Goal: Transaction & Acquisition: Purchase product/service

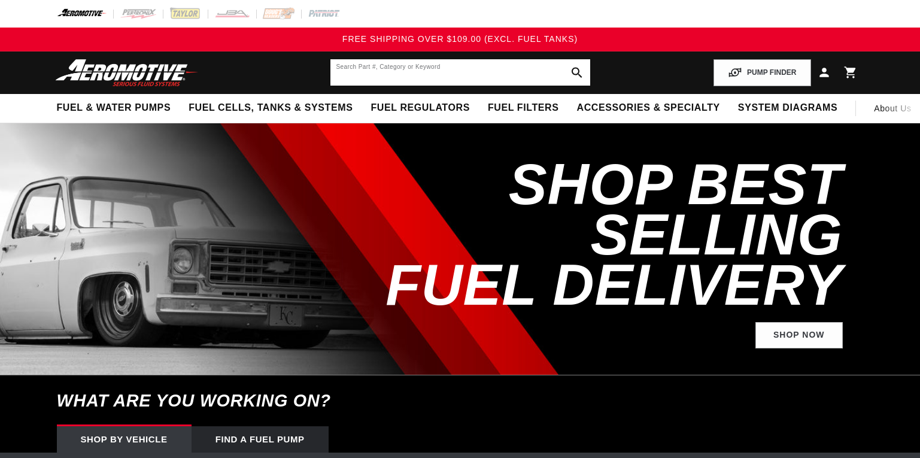
click at [478, 78] on input "text" at bounding box center [460, 72] width 260 height 26
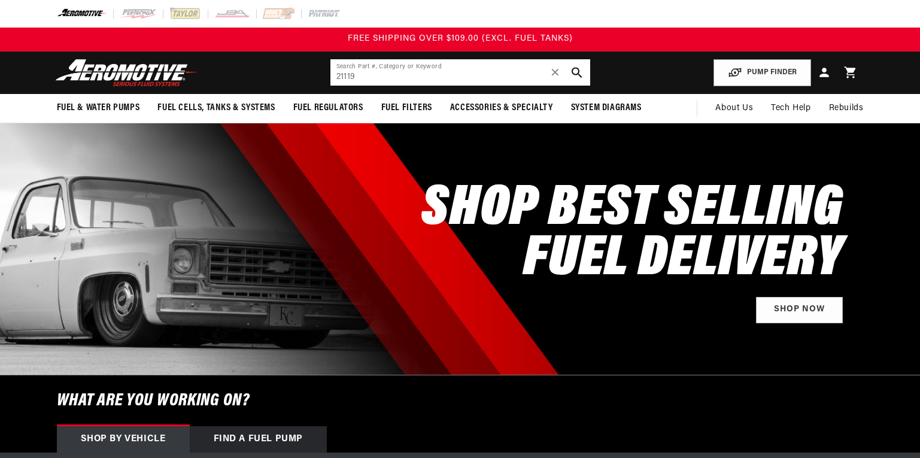
type input "21119"
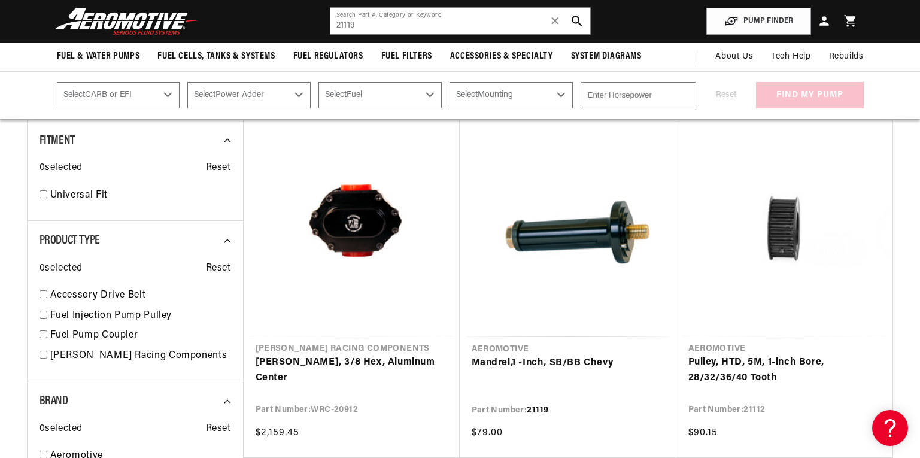
scroll to position [141, 0]
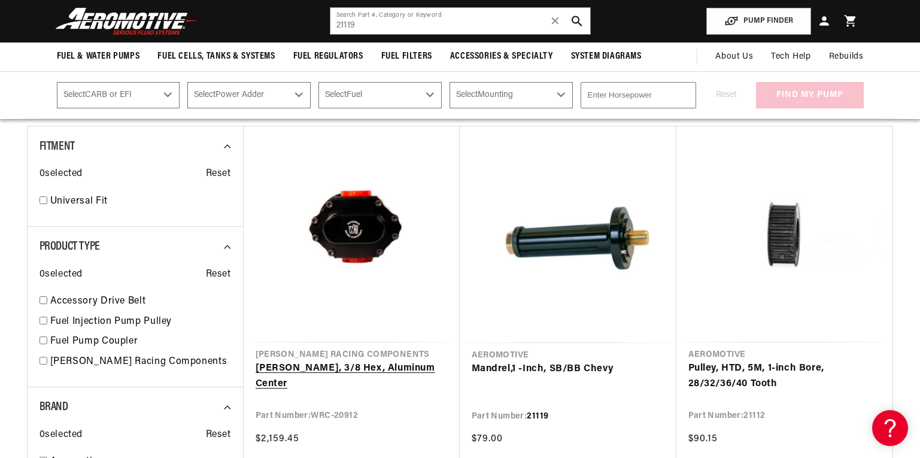
click at [322, 361] on link "Lil Bertha Pump, 3/8 Hex, Aluminum Center" at bounding box center [351, 376] width 192 height 31
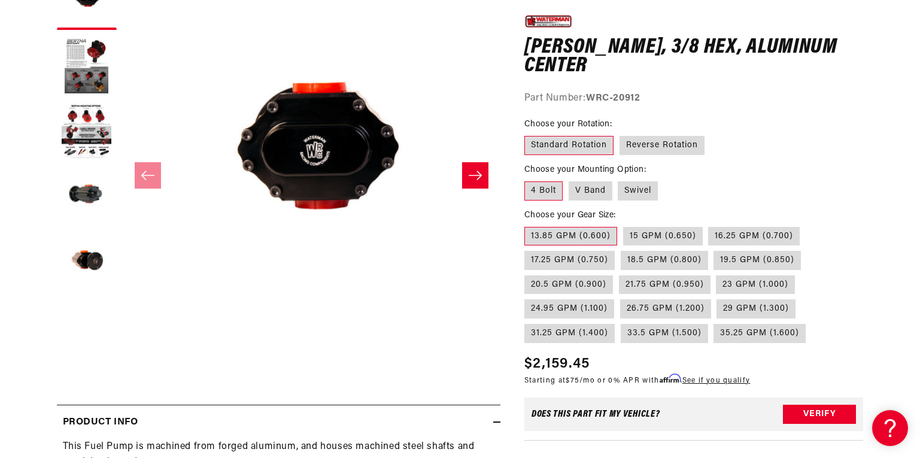
scroll to position [201, 0]
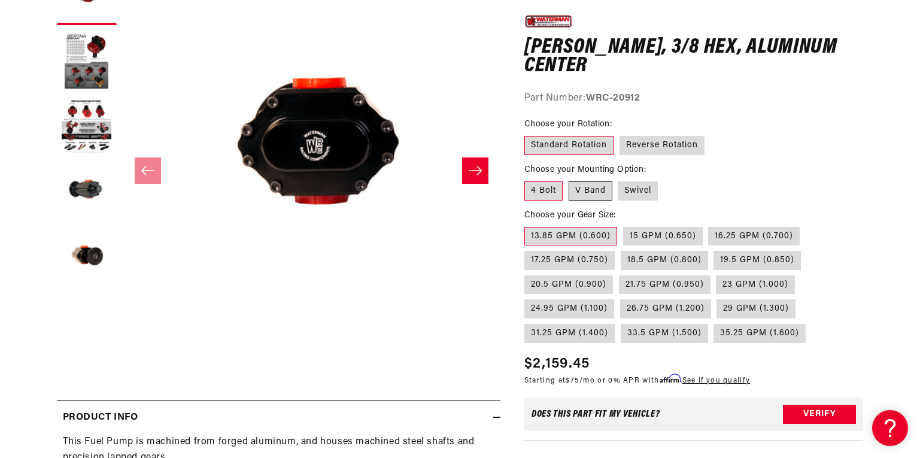
click at [591, 188] on label "V Band" at bounding box center [590, 190] width 44 height 19
click at [569, 179] on input "V Band" at bounding box center [568, 179] width 1 height 1
radio input "true"
click at [667, 284] on label "21.75 GPM (0.950)" at bounding box center [665, 284] width 92 height 19
click at [619, 273] on input "21.75 GPM (0.950)" at bounding box center [619, 273] width 1 height 1
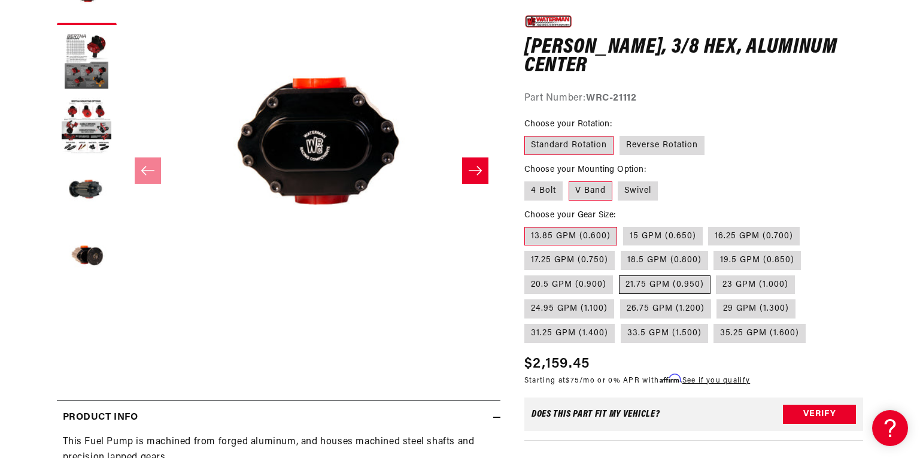
radio input "true"
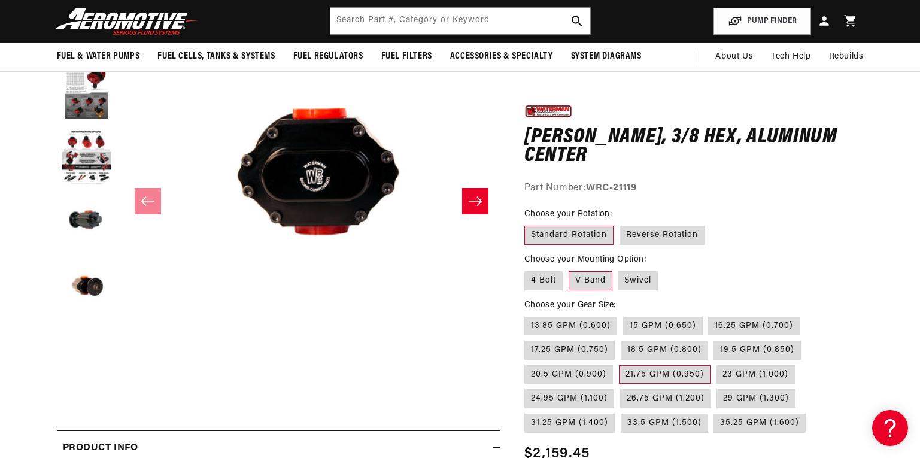
scroll to position [135, 0]
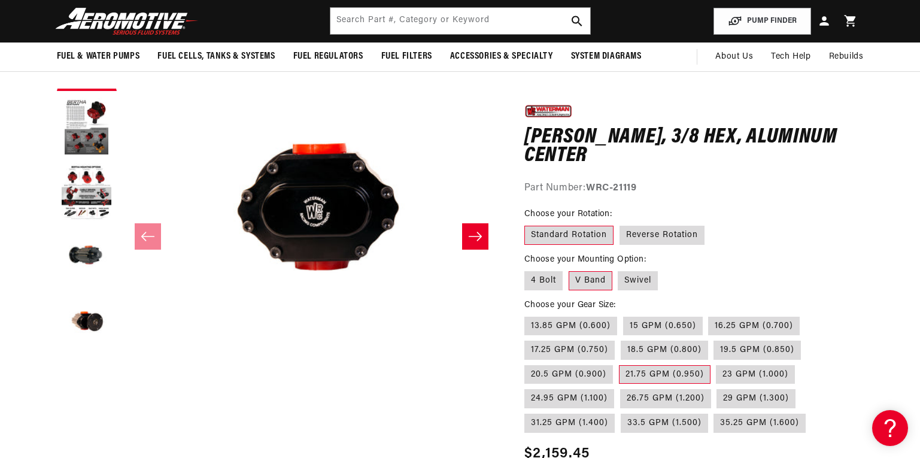
click at [480, 241] on icon "Slide right" at bounding box center [475, 236] width 14 height 12
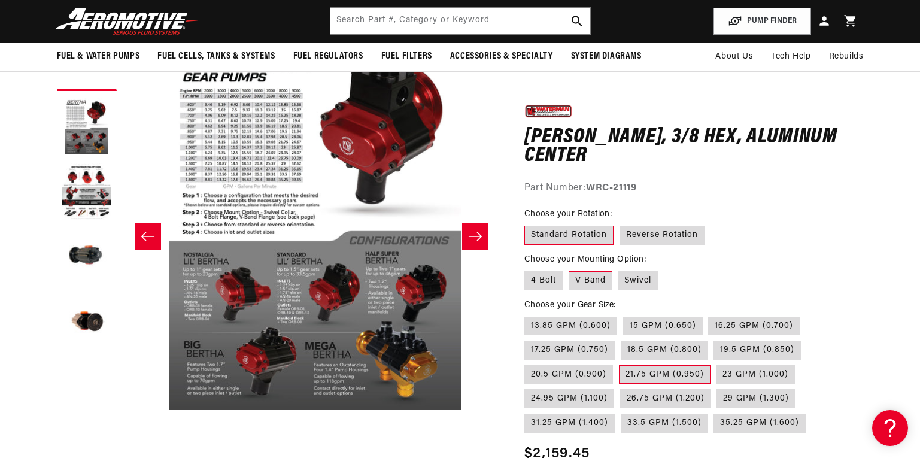
scroll to position [0, 378]
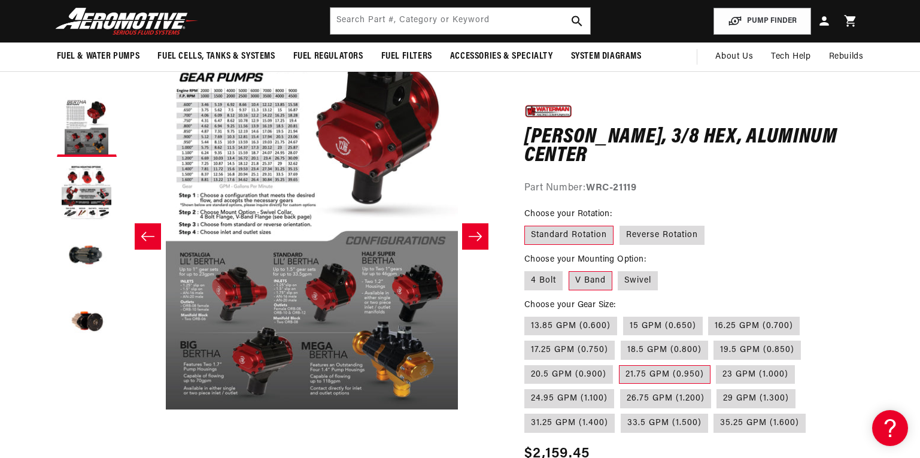
click at [480, 241] on icon "Slide right" at bounding box center [475, 236] width 14 height 12
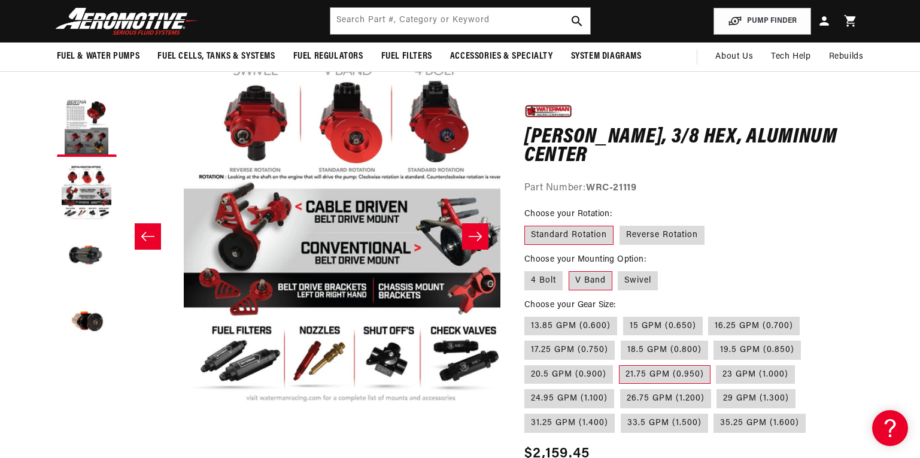
scroll to position [0, 756]
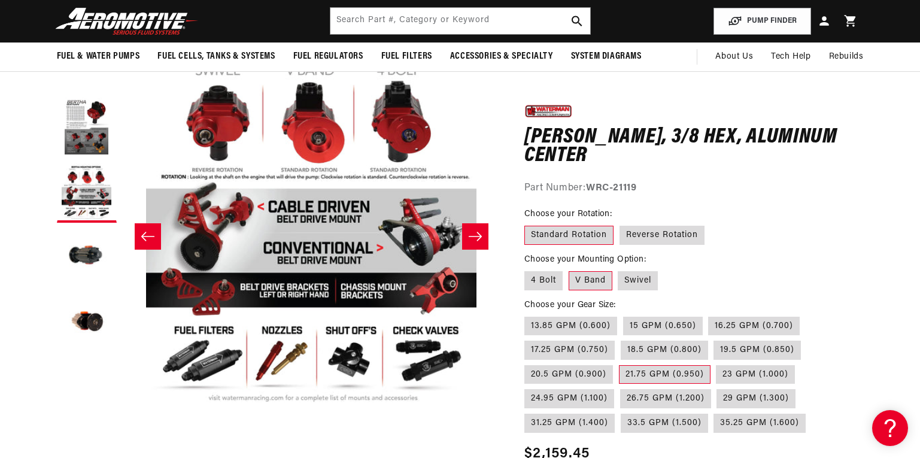
click at [480, 241] on icon "Slide right" at bounding box center [475, 236] width 14 height 12
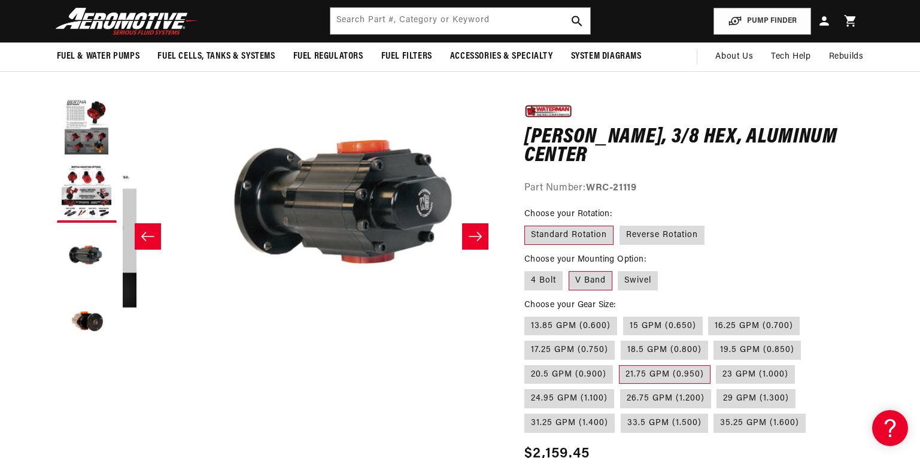
scroll to position [0, 1133]
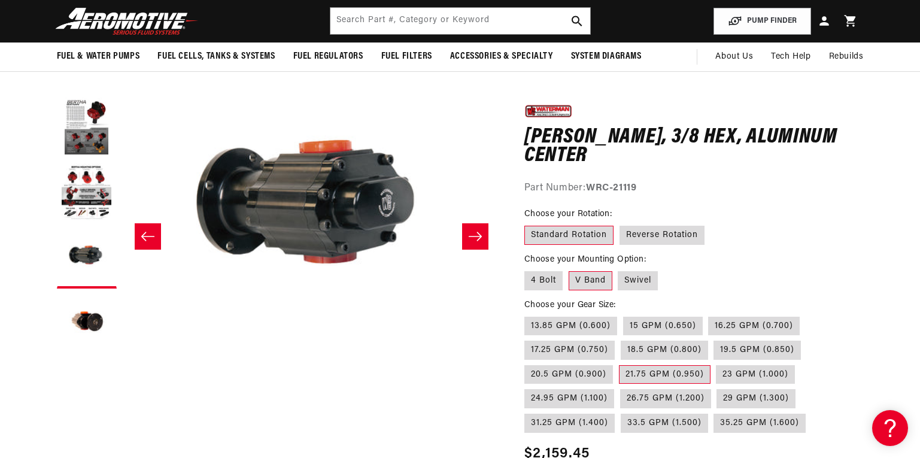
click at [480, 241] on icon "Slide right" at bounding box center [475, 236] width 14 height 12
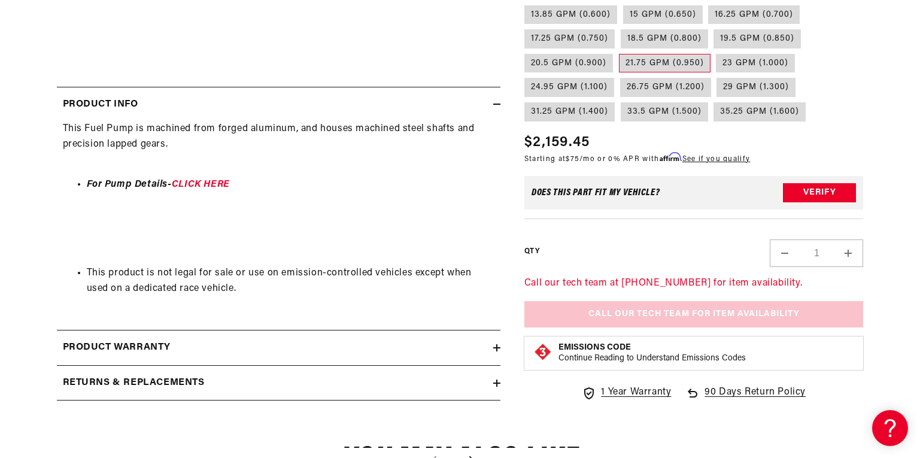
scroll to position [520, 0]
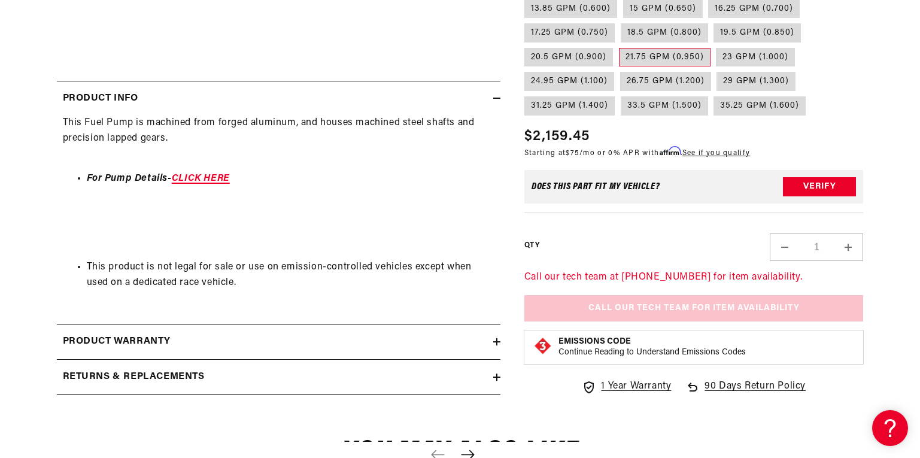
click at [208, 178] on link "CLICK HERE" at bounding box center [201, 179] width 58 height 10
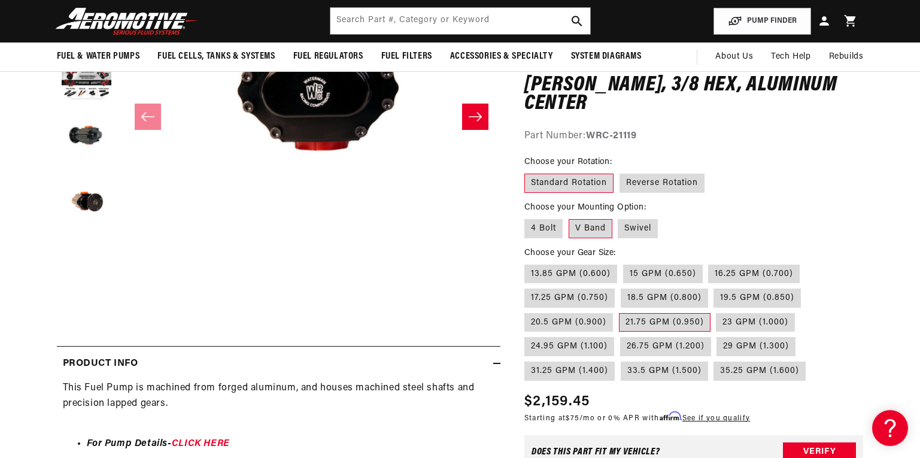
scroll to position [251, 0]
